Goal: Answer question/provide support: Share knowledge or assist other users

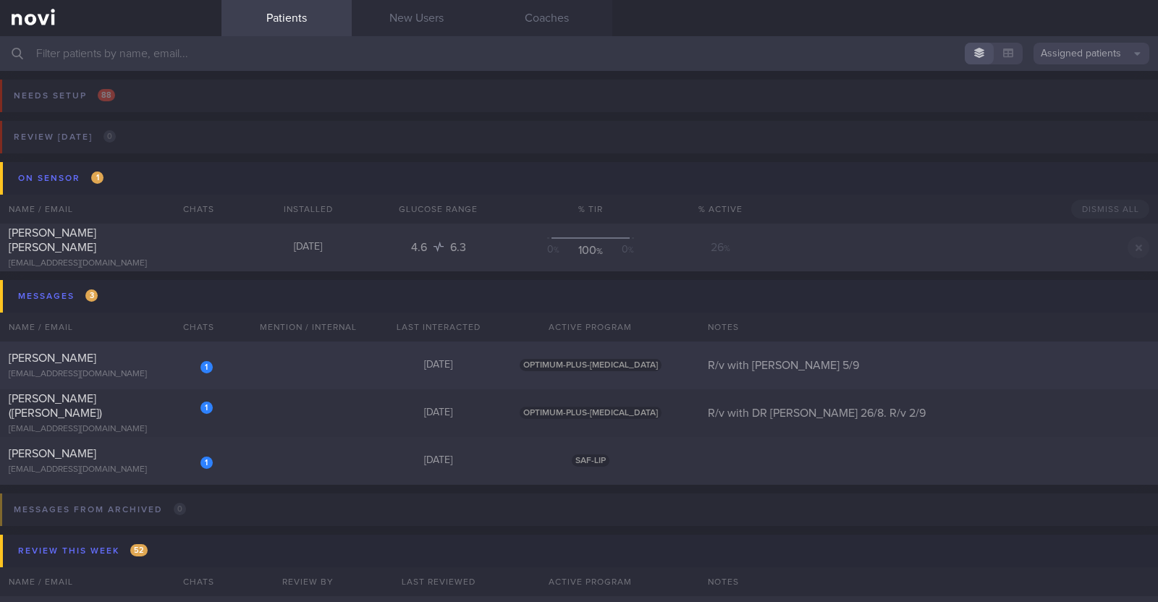
click at [223, 375] on div "1 [PERSON_NAME] [EMAIL_ADDRESS][DOMAIN_NAME] [DATE] OPTIMUM-PLUS-[MEDICAL_DATA]…" at bounding box center [579, 365] width 1158 height 48
select select "8"
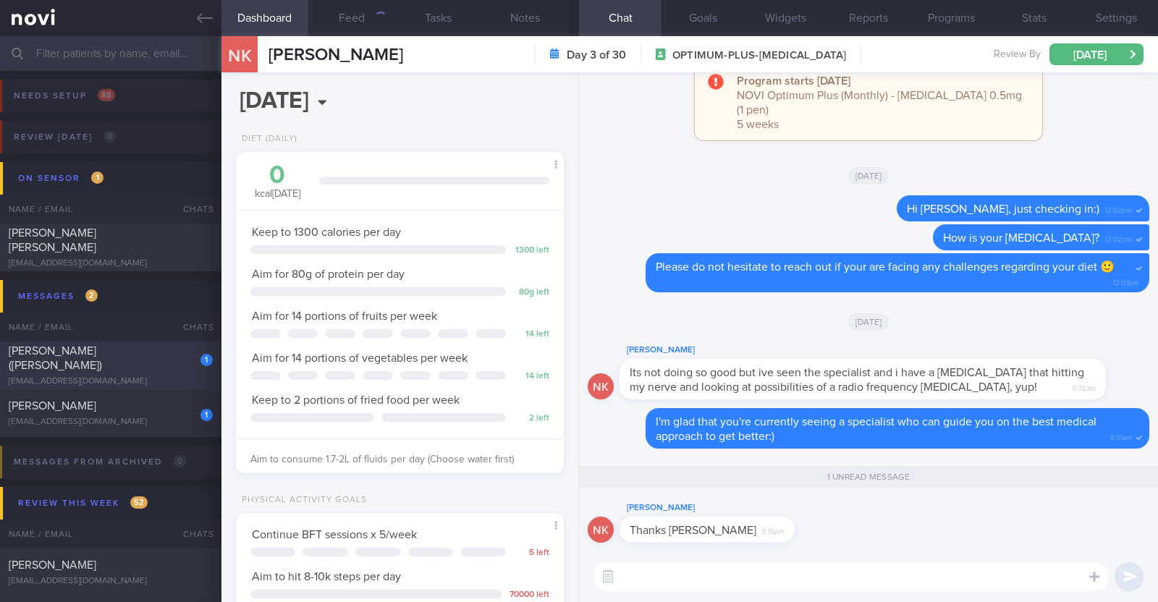
scroll to position [164, 288]
click at [130, 363] on div "[PERSON_NAME] ([PERSON_NAME])" at bounding box center [109, 358] width 200 height 29
type input "R/v with DR [PERSON_NAME] 26/8. R/v 2/9"
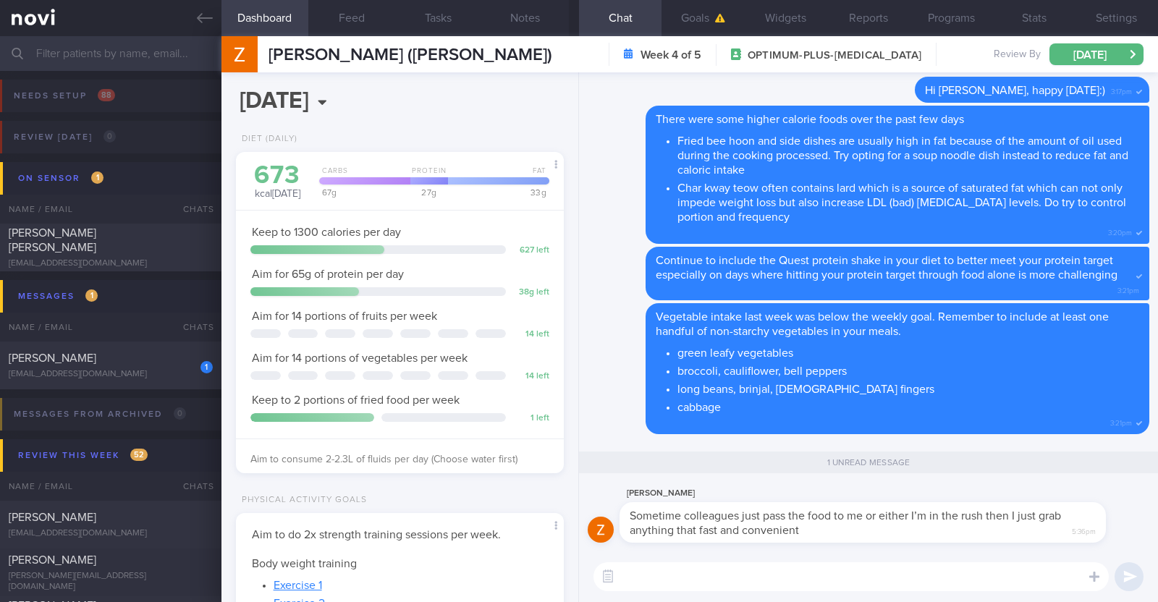
click at [664, 576] on textarea at bounding box center [850, 576] width 515 height 29
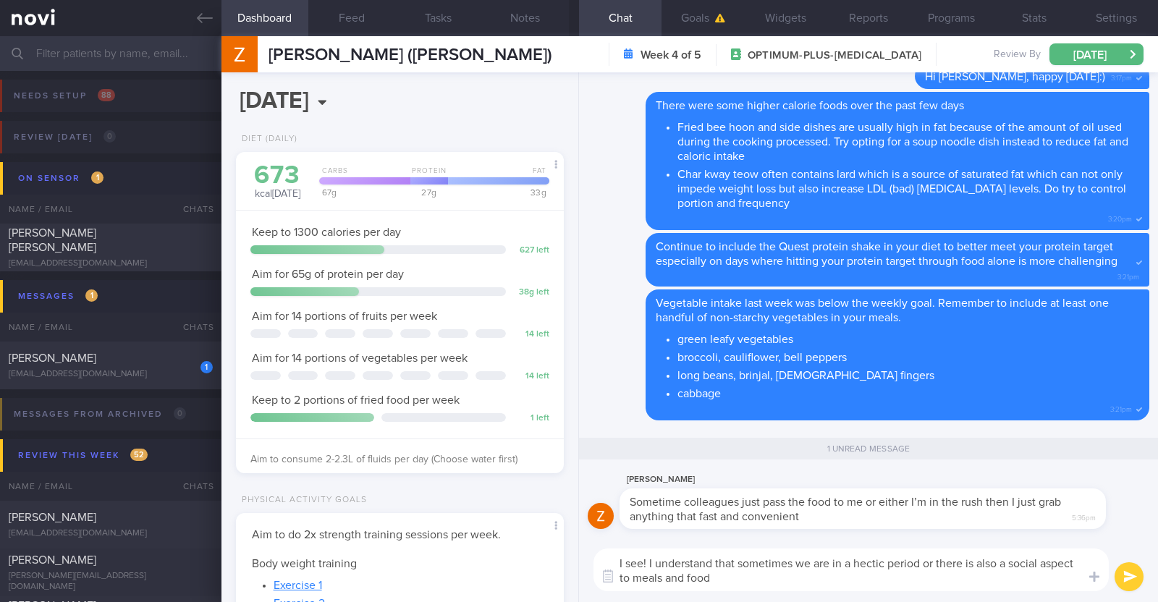
click at [648, 556] on textarea "I see! I understand that sometimes we are in a hectic period or there is also a…" at bounding box center [850, 569] width 515 height 43
type textarea "I see! Thanks for clarifying [PERSON_NAME]. I understand that sometimes we are …"
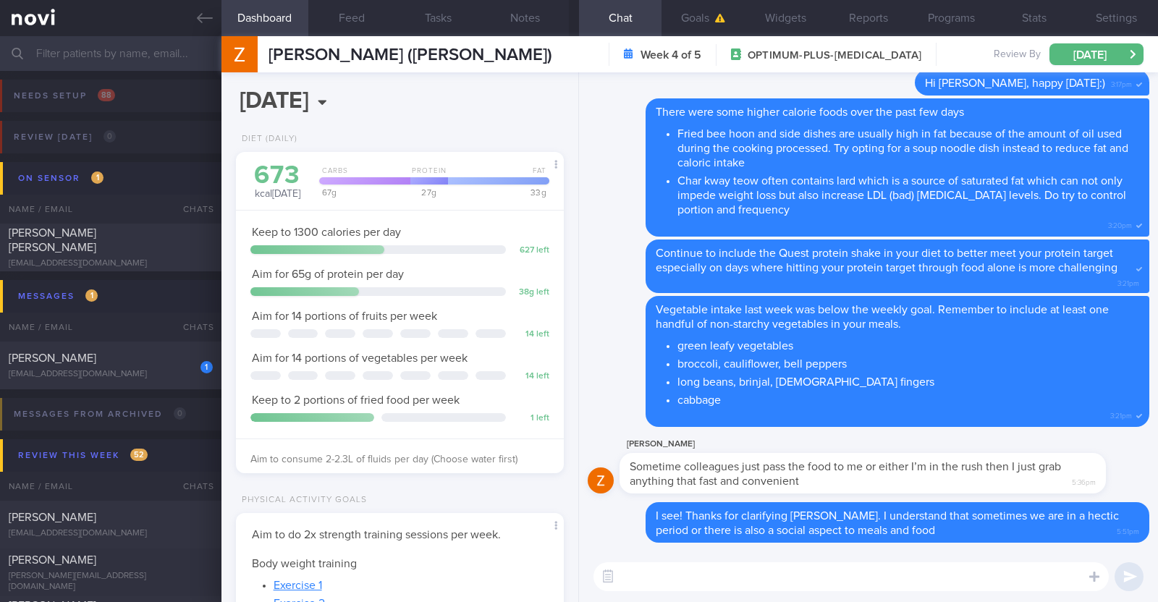
click at [694, 574] on textarea at bounding box center [850, 576] width 515 height 29
type textarea "L"
click at [168, 373] on div "[EMAIL_ADDRESS][DOMAIN_NAME]" at bounding box center [111, 374] width 204 height 11
select select "7"
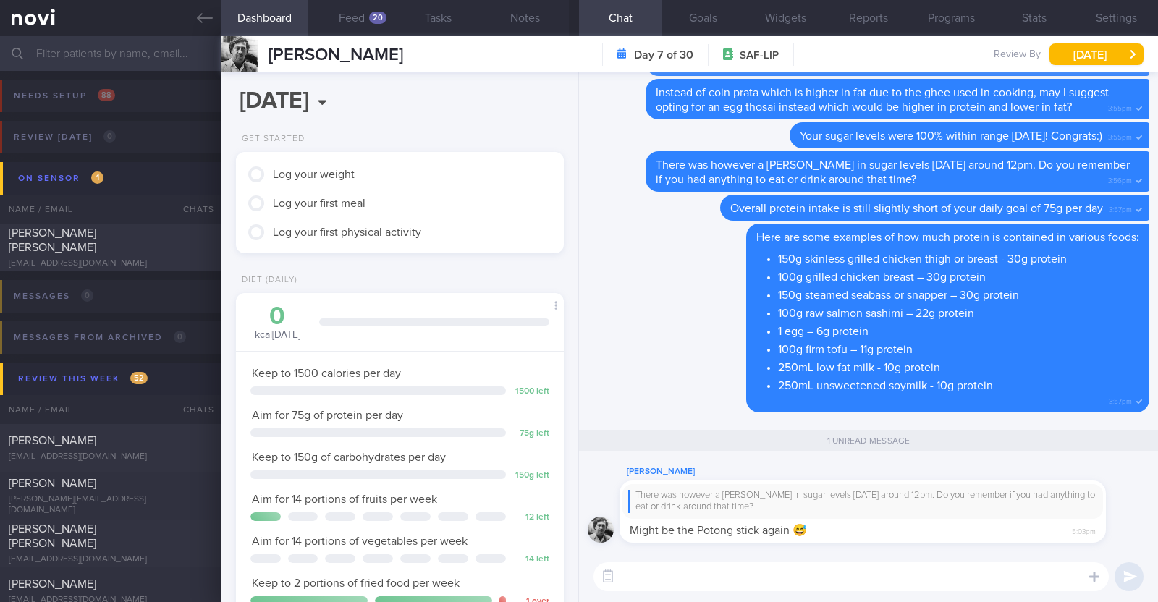
scroll to position [184, 293]
click at [824, 575] on textarea at bounding box center [850, 576] width 515 height 29
paste textarea "😅"
type textarea "haha 😅"
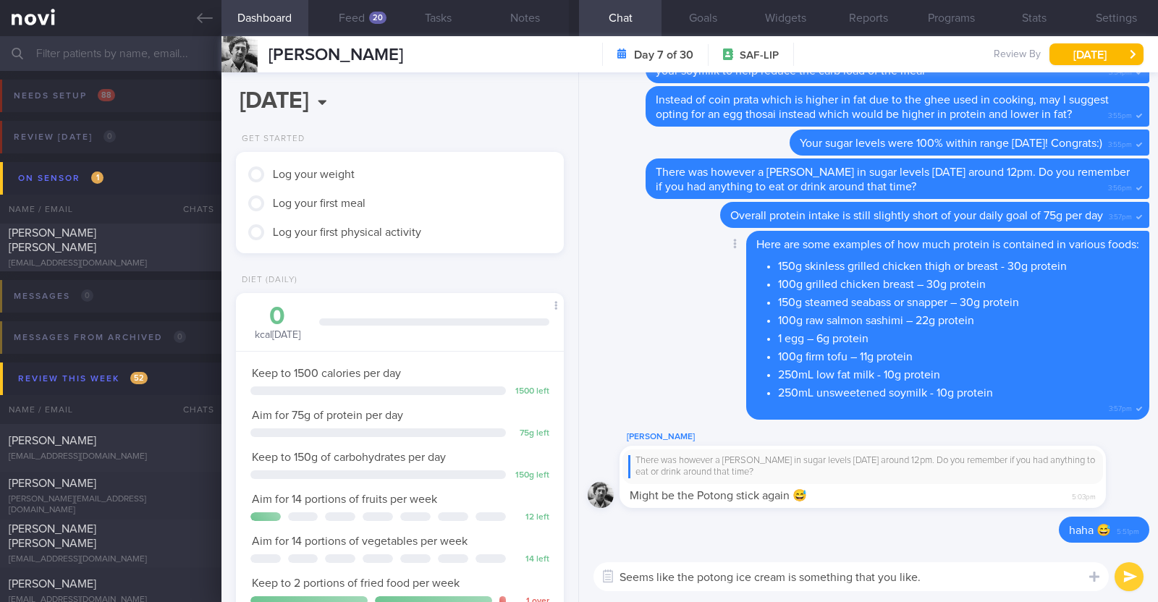
scroll to position [0, 0]
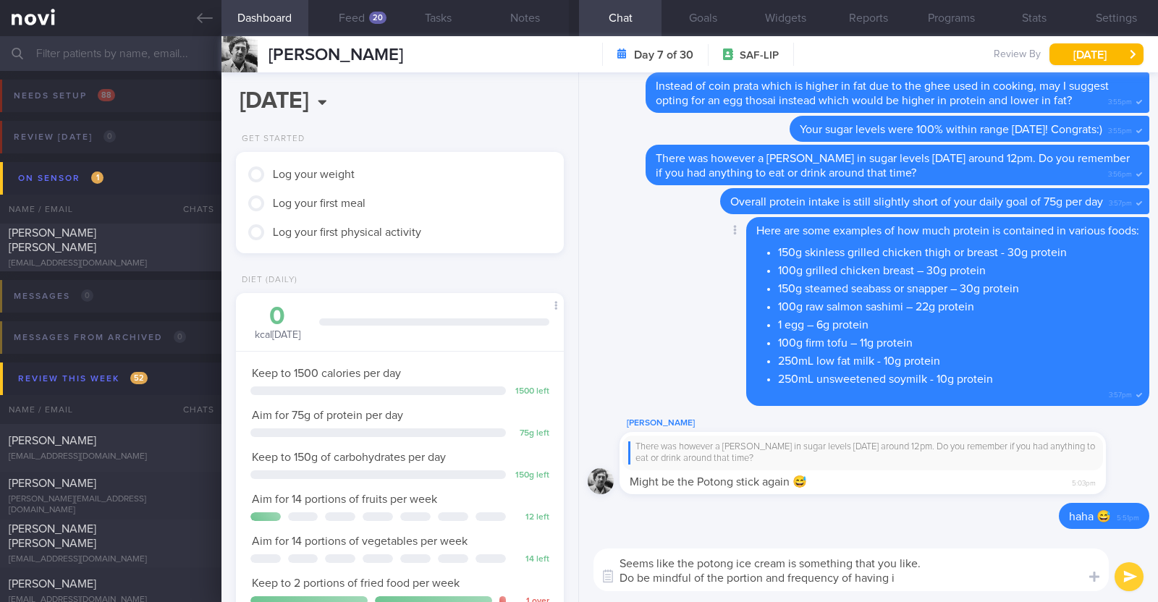
type textarea "Seems like the potong ice cream is something that you like. Do be mindful of th…"
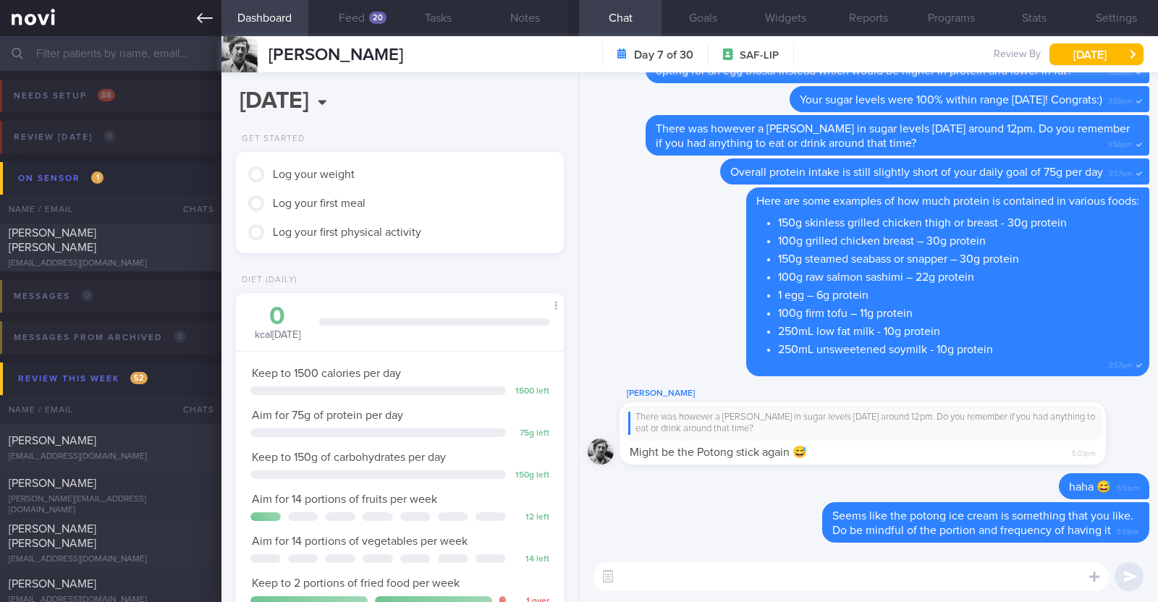
click at [190, 9] on link at bounding box center [110, 18] width 221 height 36
